Goal: Information Seeking & Learning: Learn about a topic

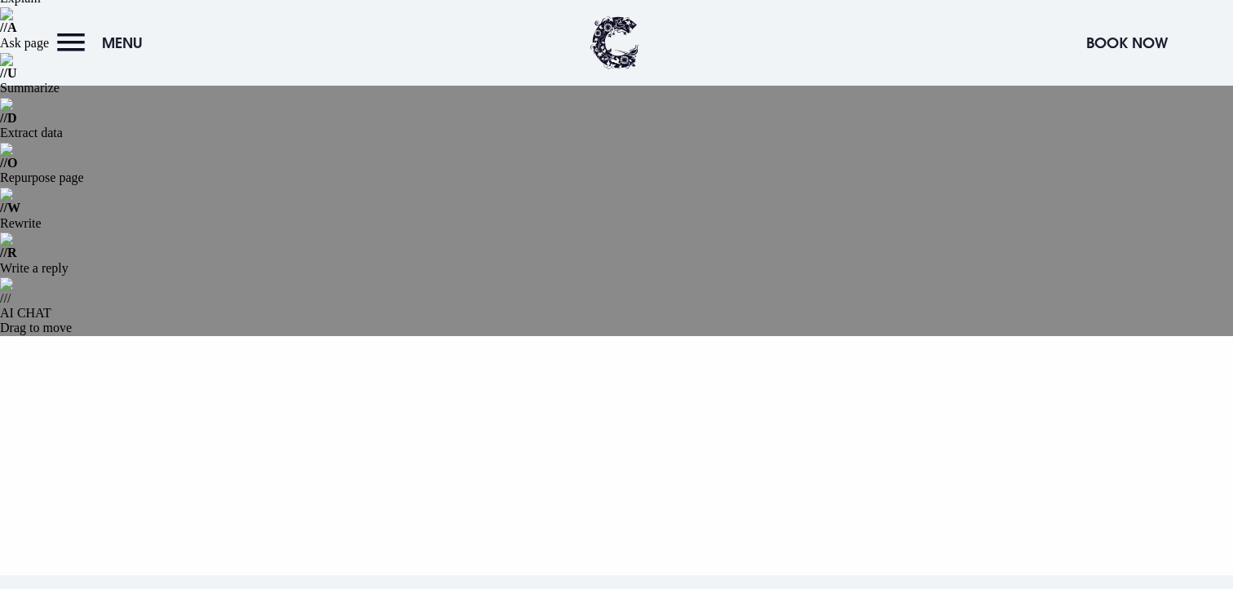
scroll to position [190, 0]
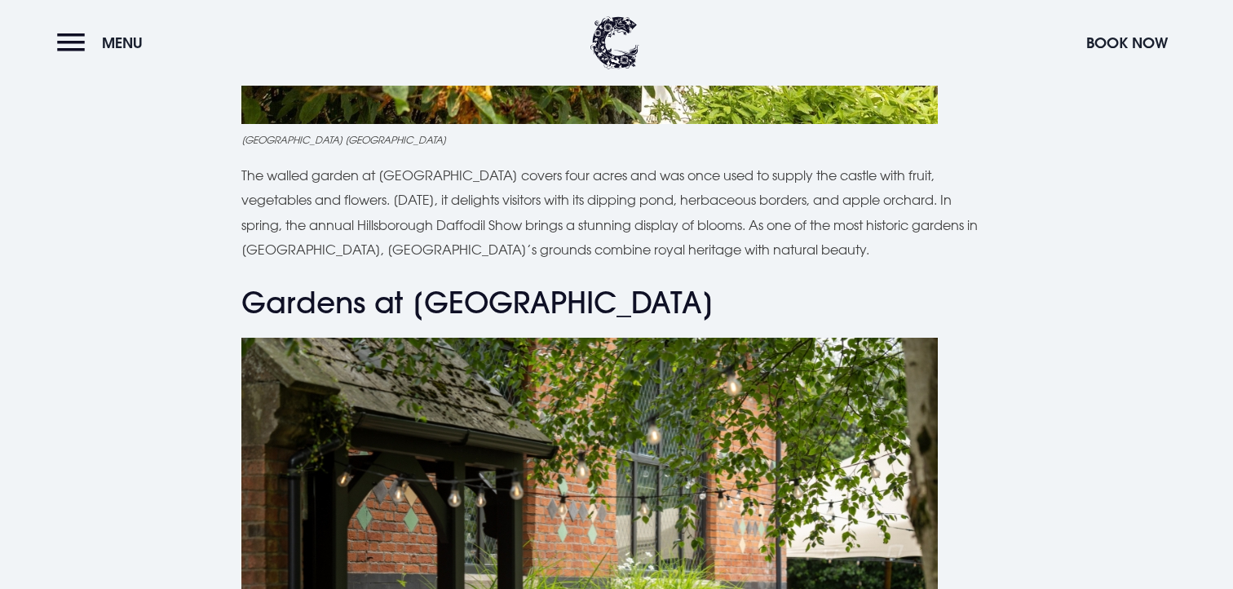
scroll to position [4390, 0]
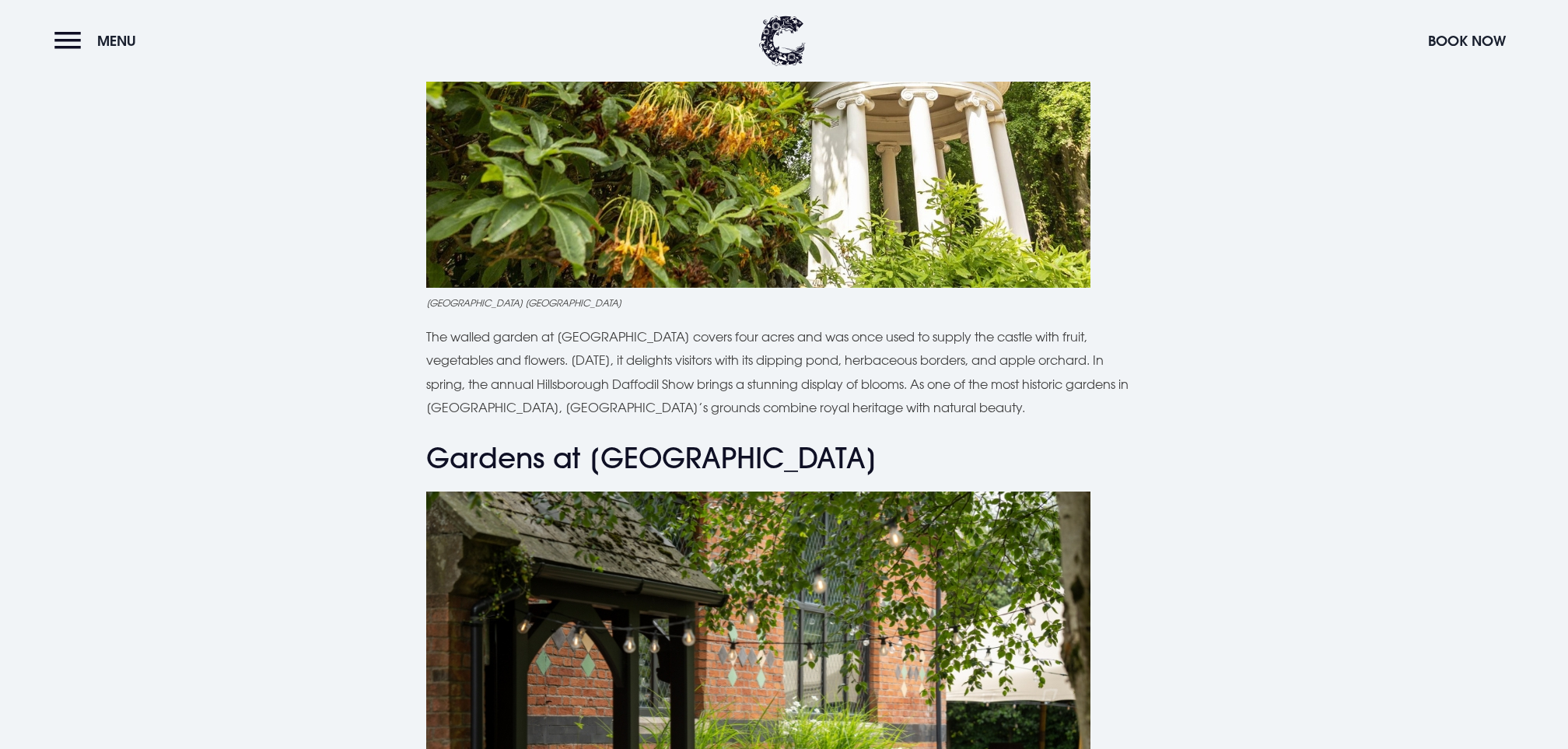
scroll to position [4000, 0]
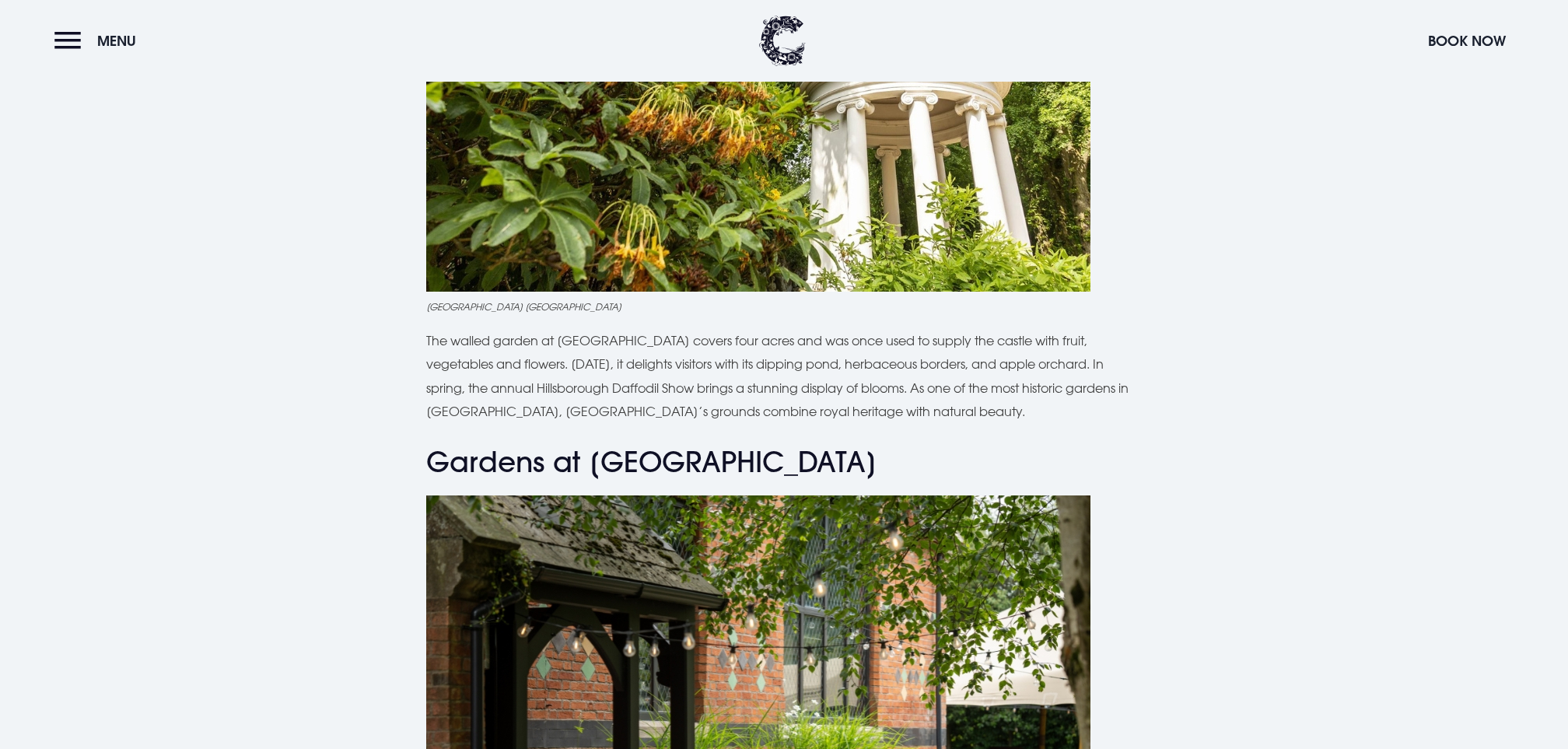
drag, startPoint x: 840, startPoint y: 614, endPoint x: 720, endPoint y: 551, distance: 135.5
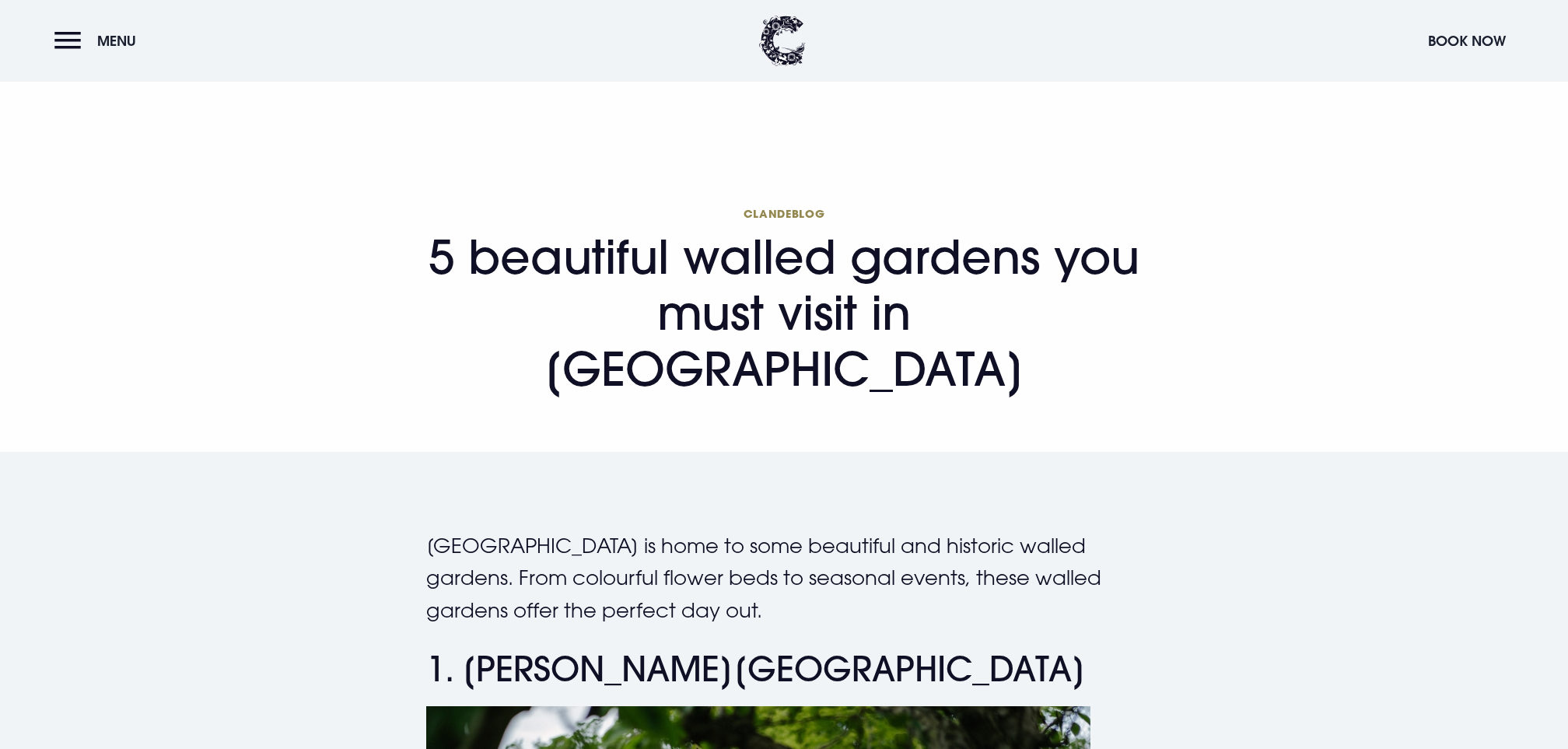
scroll to position [0, 0]
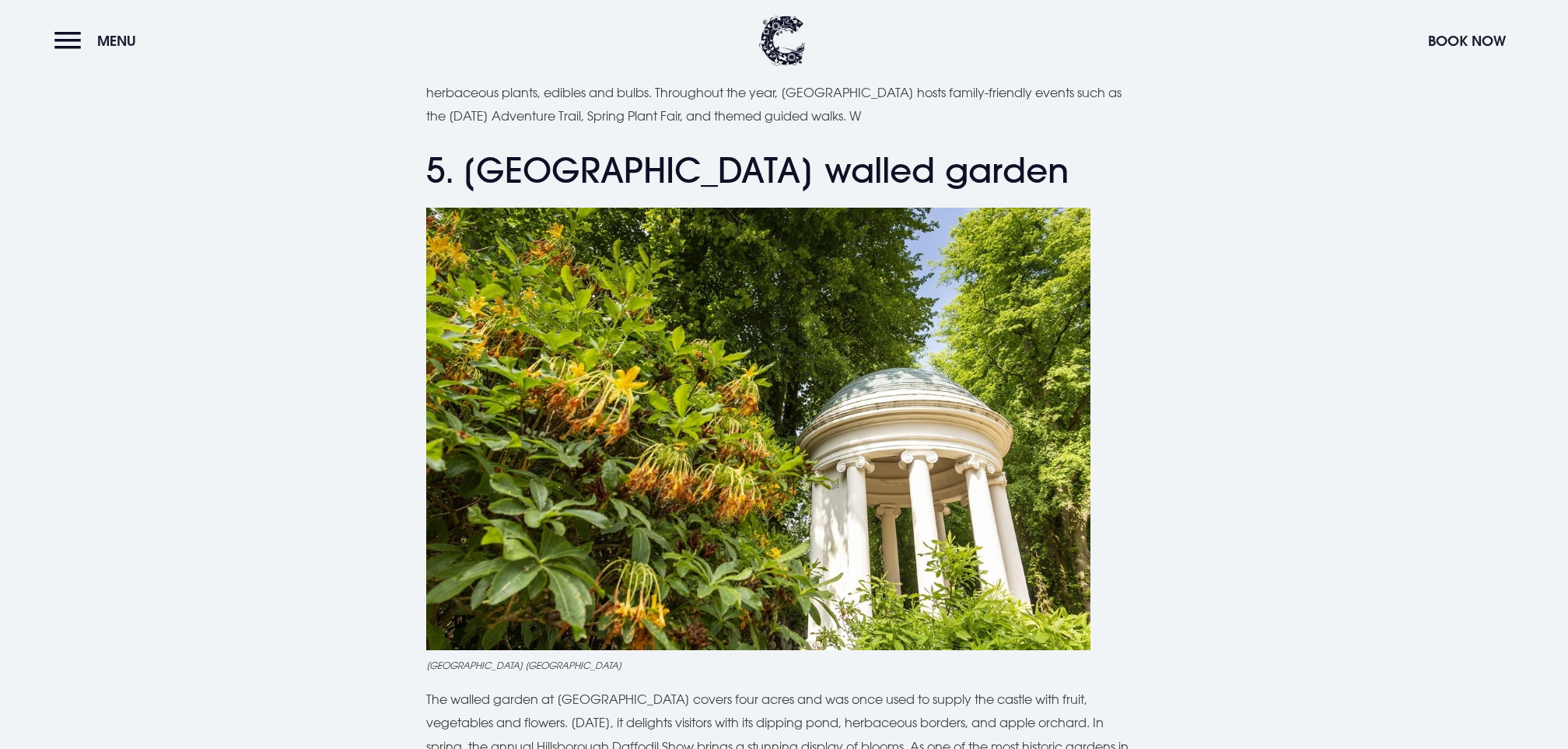
scroll to position [3448, 0]
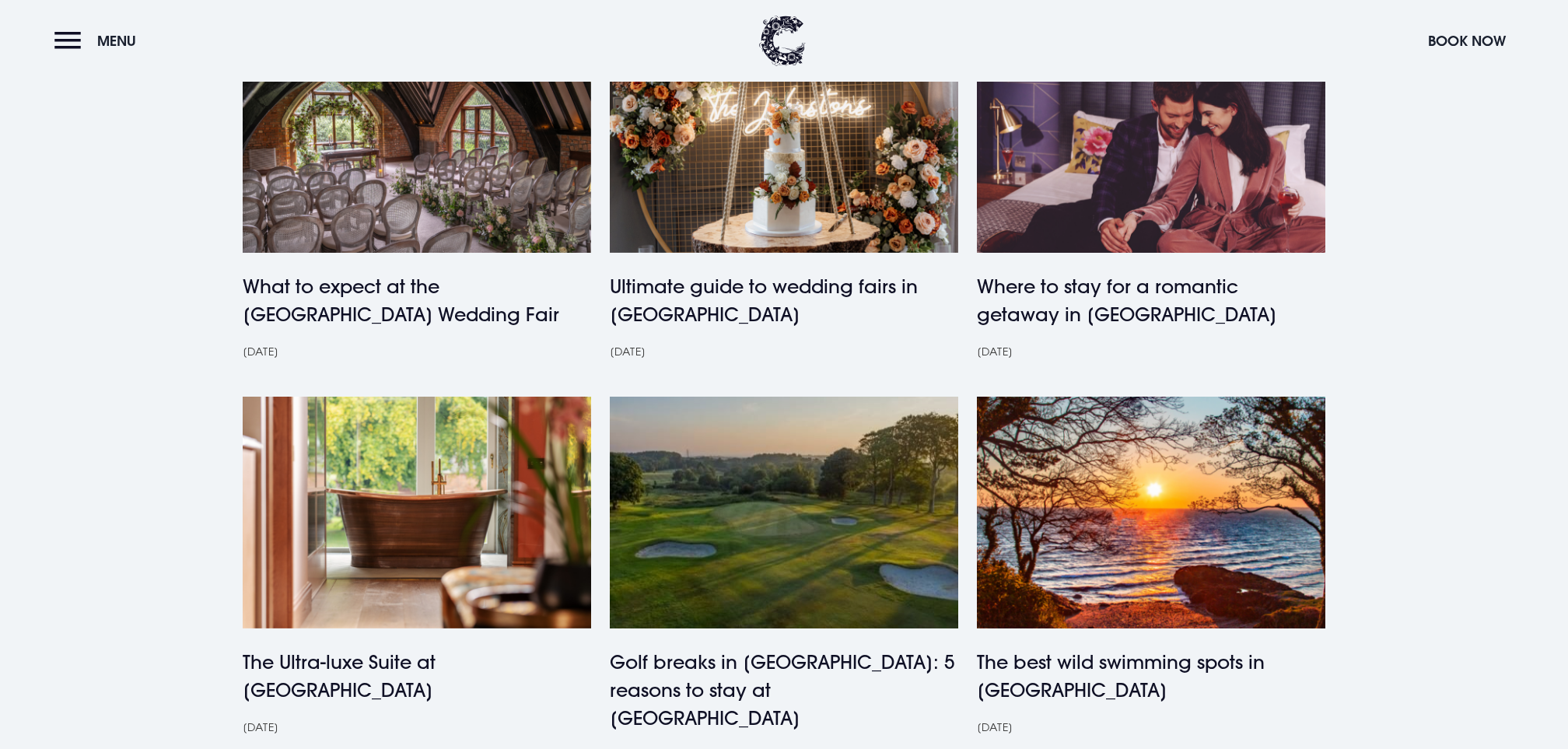
scroll to position [1237, 0]
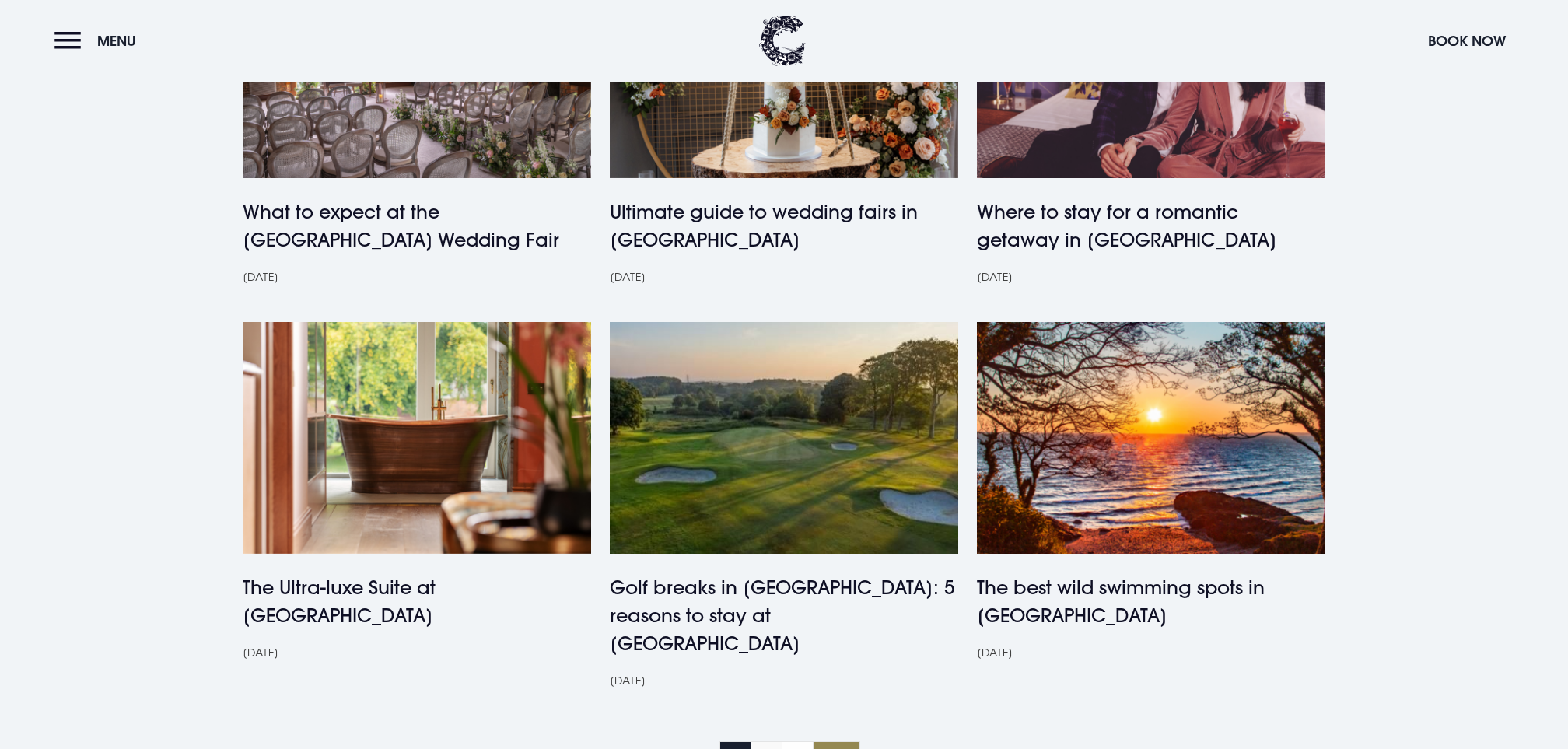
click at [773, 741] on link "2" at bounding box center [767, 757] width 32 height 31
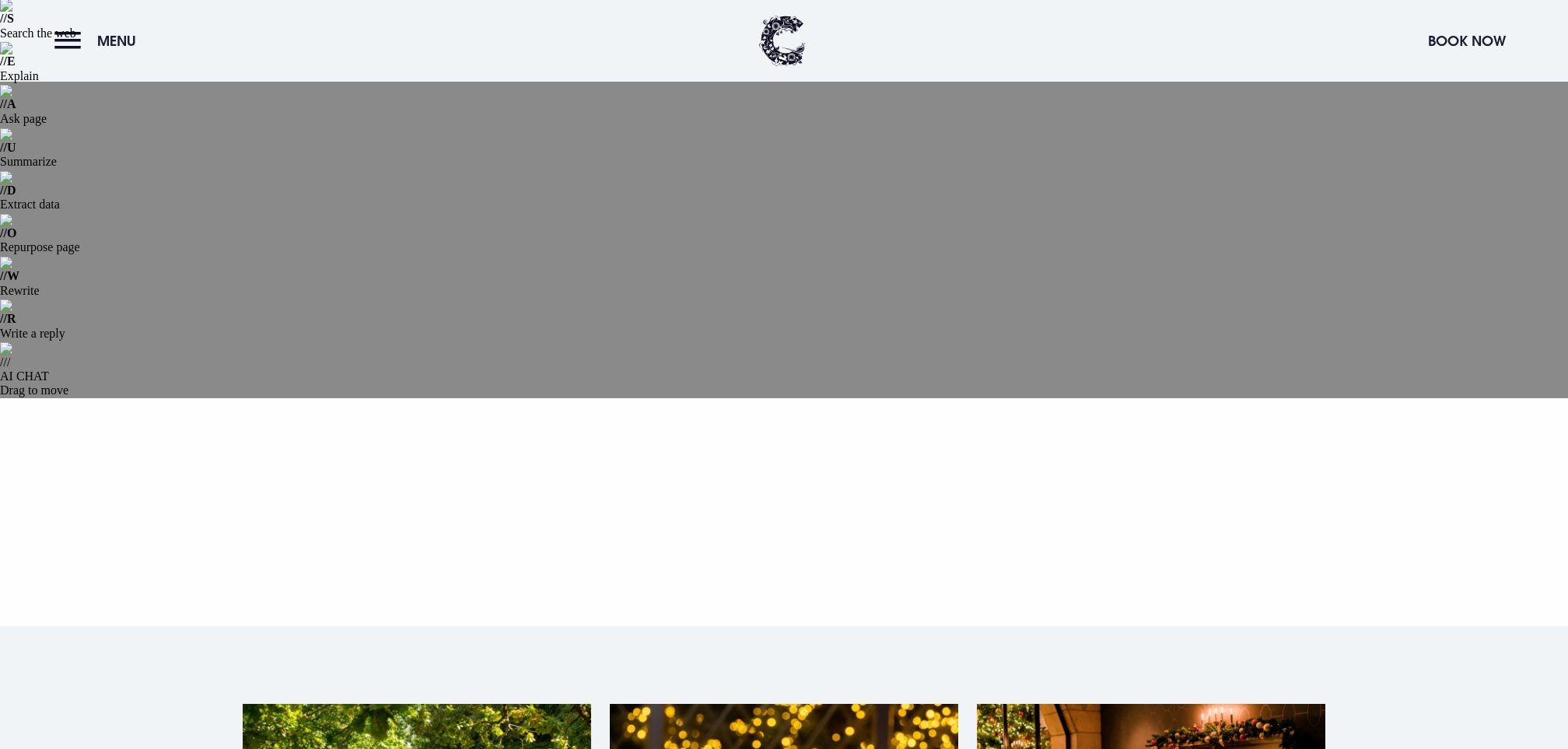
scroll to position [100, 0]
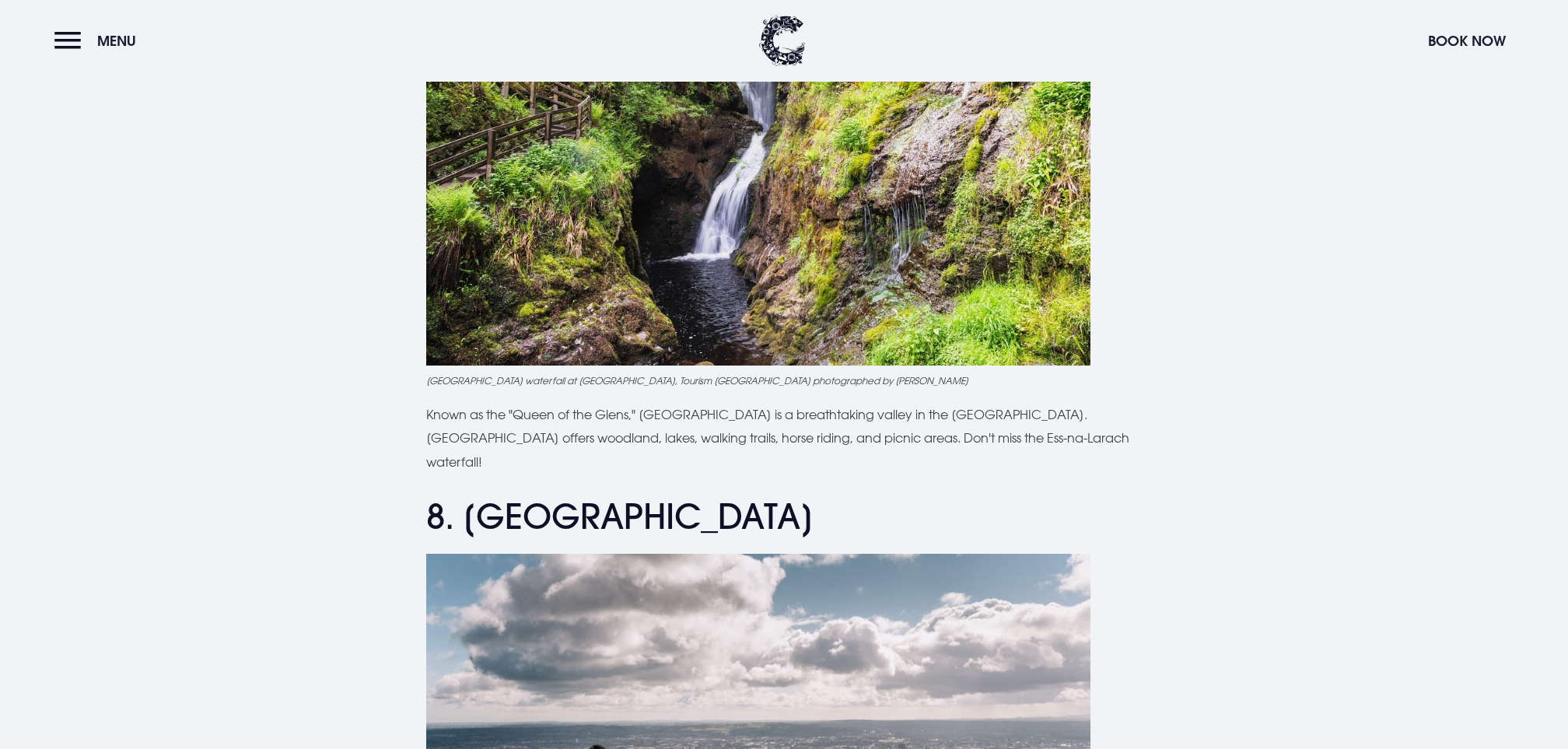
scroll to position [5456, 0]
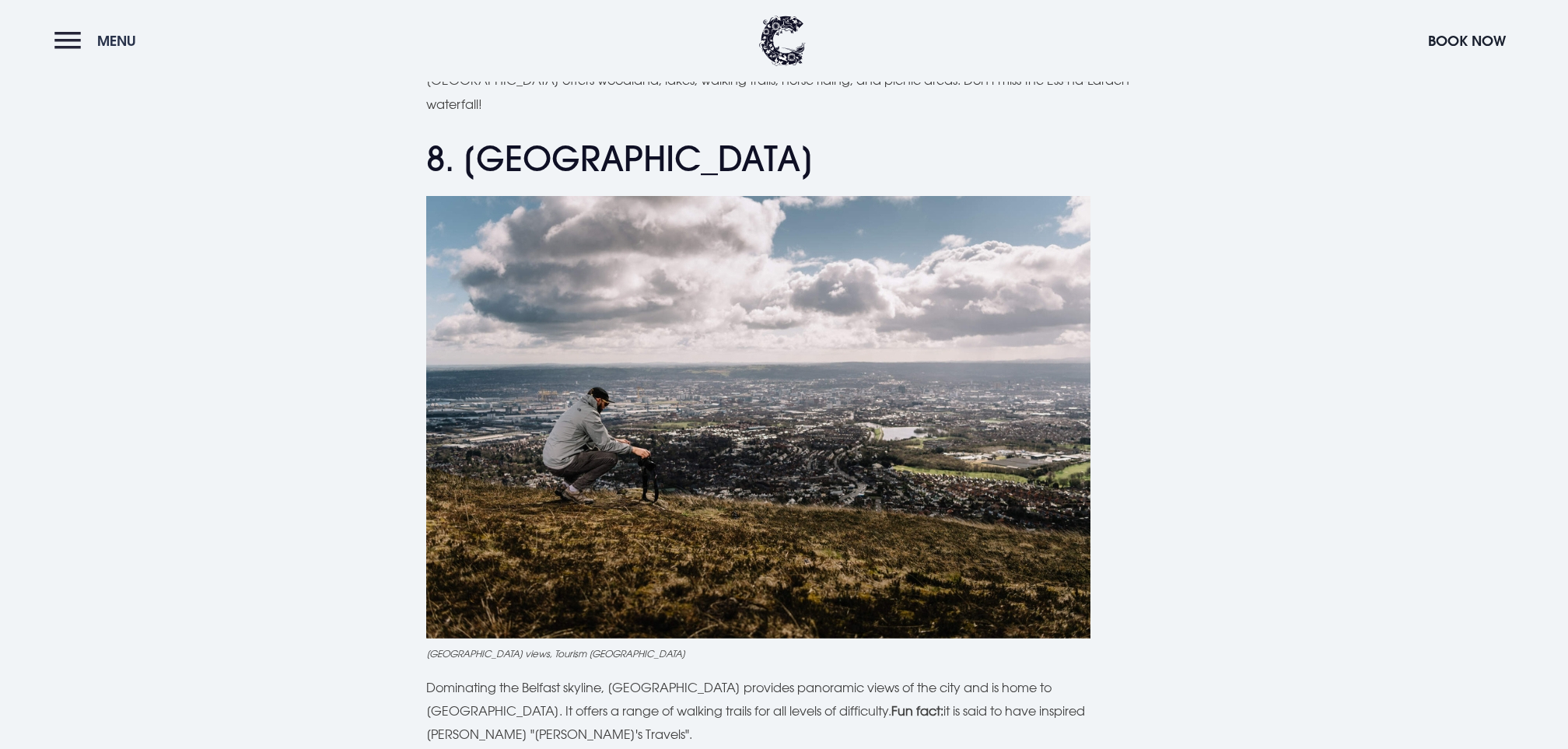
click at [115, 55] on button "Menu" at bounding box center [99, 40] width 90 height 33
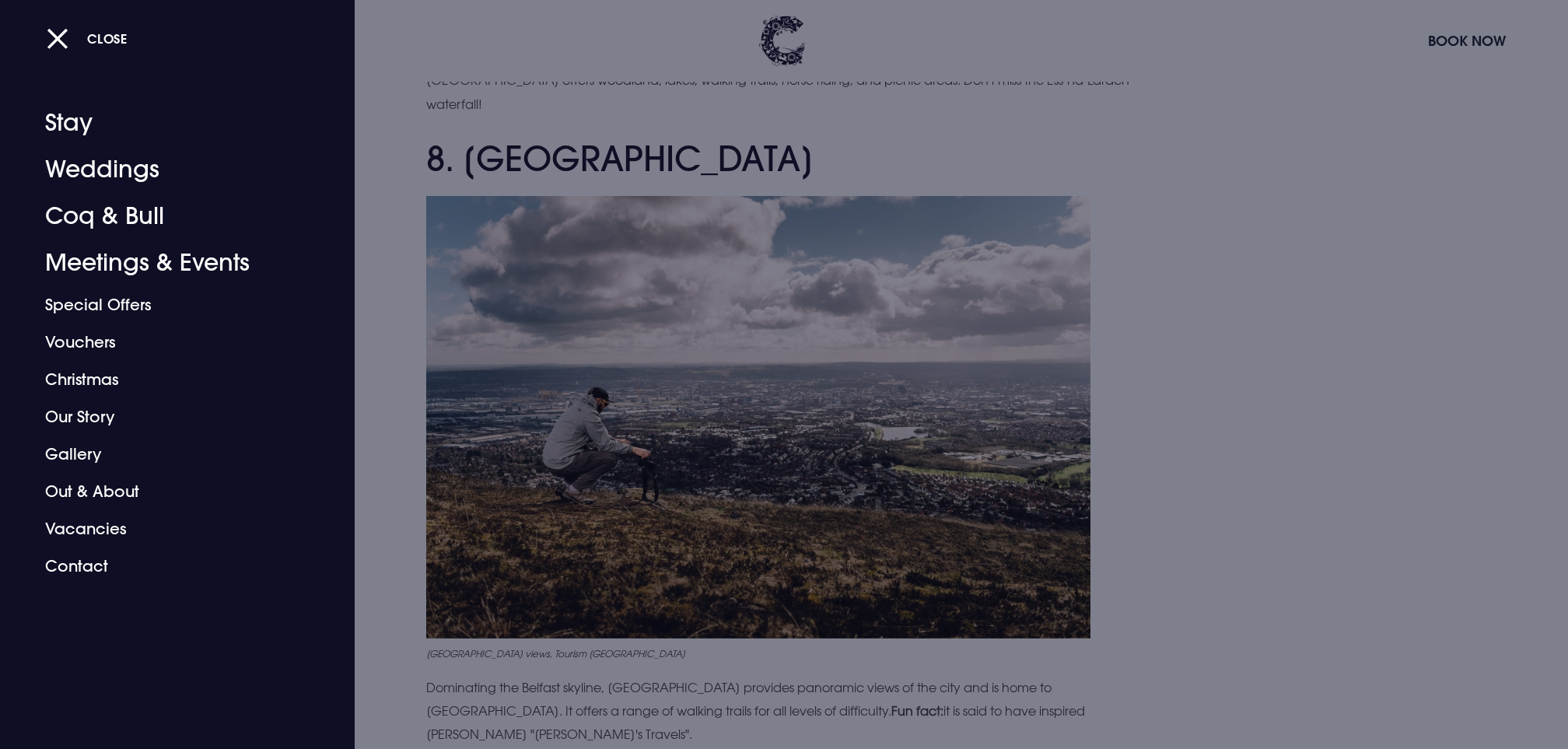
click at [1103, 187] on div at bounding box center [784, 374] width 1568 height 749
